Goal: Task Accomplishment & Management: Manage account settings

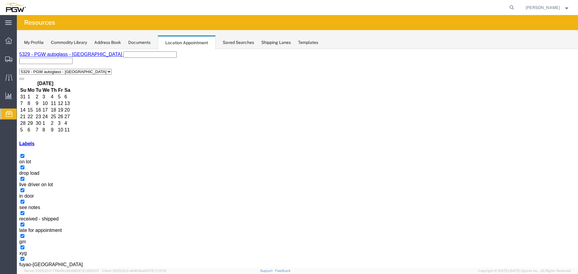
select select "1"
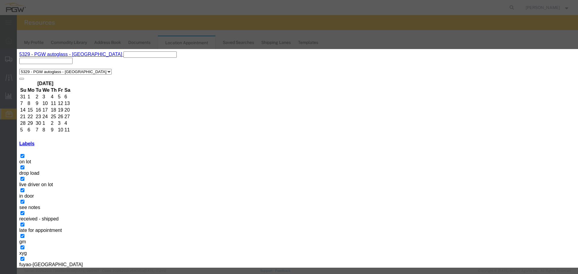
select select "200"
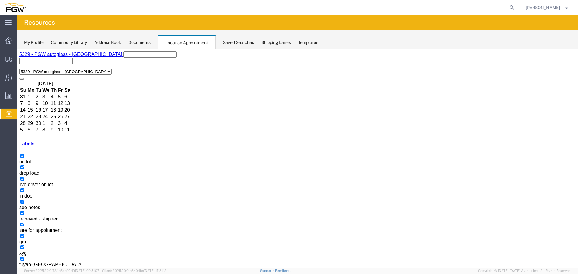
select select "1"
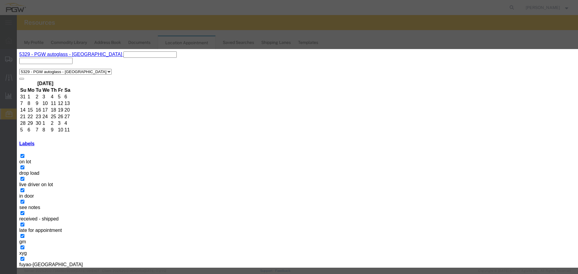
select select "300"
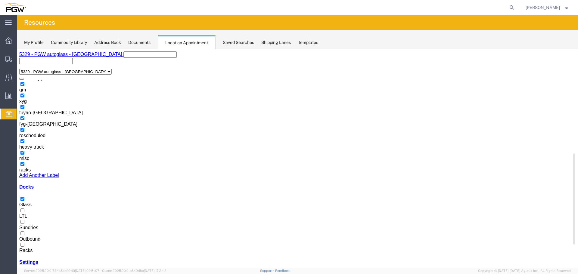
click at [33, 243] on label "Racks" at bounding box center [25, 248] width 13 height 11
click at [24, 243] on input "Racks" at bounding box center [22, 245] width 4 height 4
click at [32, 201] on label "Glass" at bounding box center [25, 202] width 12 height 11
click at [24, 201] on input "Glass" at bounding box center [22, 199] width 4 height 4
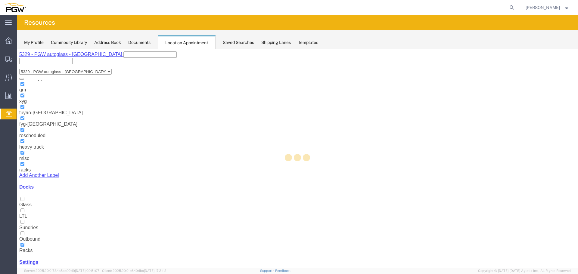
select select "3"
select select
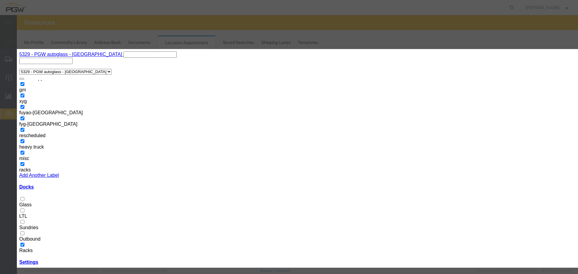
select select
select select "200"
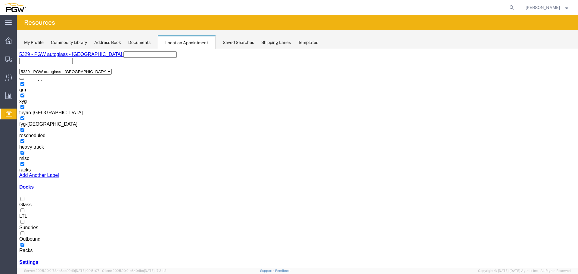
select select "100"
select select "3"
select select
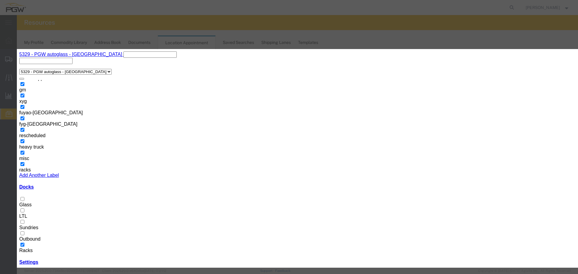
type input "57048593 - [GEOGRAPHIC_DATA]"
select select "12940"
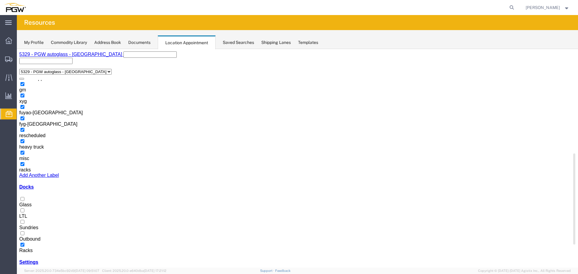
drag, startPoint x: 35, startPoint y: 204, endPoint x: 64, endPoint y: 220, distance: 33.7
click at [32, 204] on label "Glass" at bounding box center [25, 202] width 12 height 11
click at [24, 201] on input "Glass" at bounding box center [22, 199] width 4 height 4
click at [33, 243] on label "Racks" at bounding box center [25, 248] width 13 height 11
click at [24, 243] on input "Racks" at bounding box center [22, 245] width 4 height 4
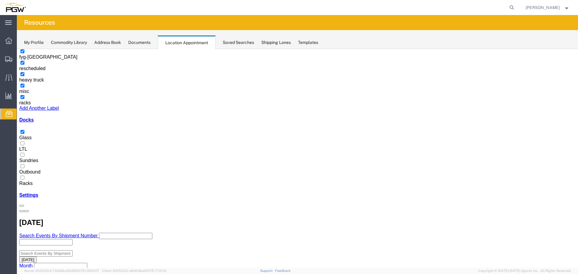
scroll to position [71, 0]
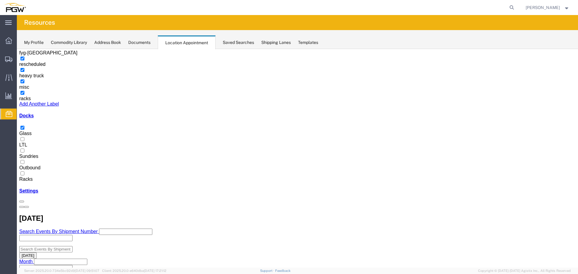
select select "1"
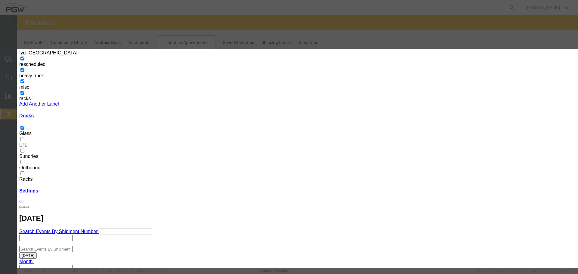
select select "220"
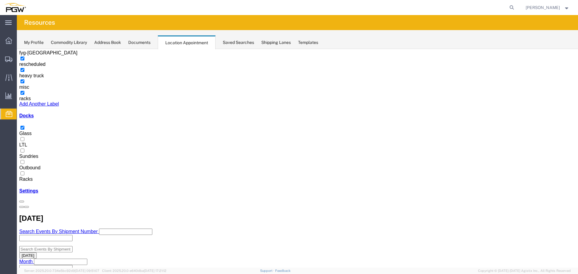
scroll to position [0, 0]
